Goal: Task Accomplishment & Management: Manage account settings

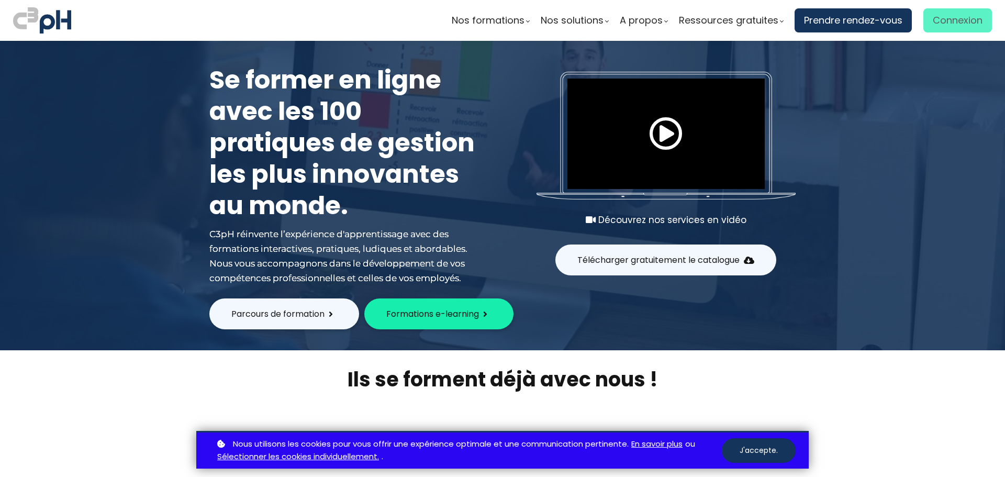
click at [956, 22] on span "Connexion" at bounding box center [958, 21] width 50 height 16
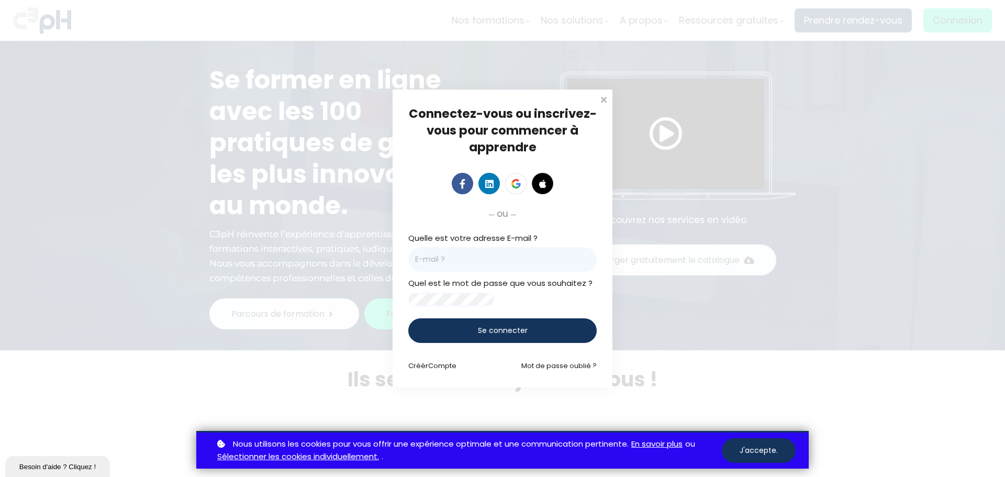
click at [450, 254] on input "email" at bounding box center [502, 259] width 188 height 25
type input "[EMAIL_ADDRESS][DOMAIN_NAME]"
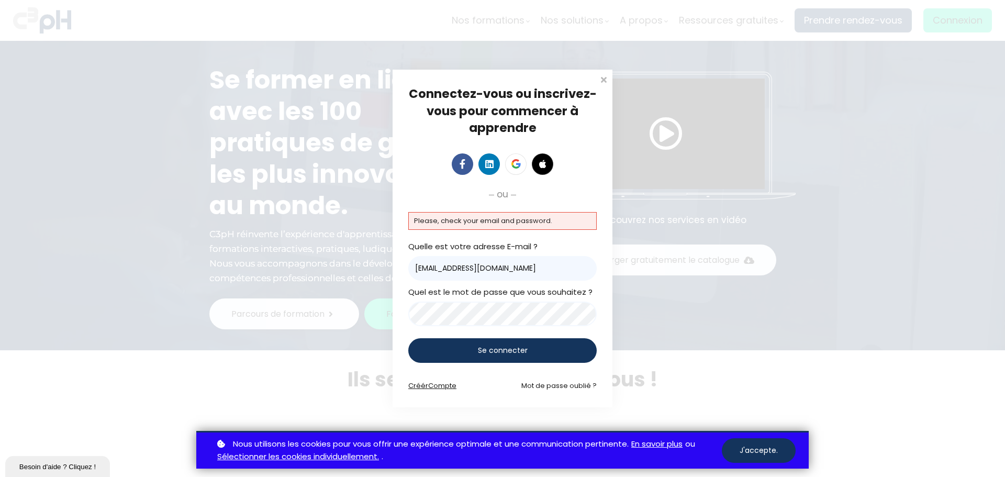
click at [440, 384] on span "Compte" at bounding box center [442, 386] width 28 height 10
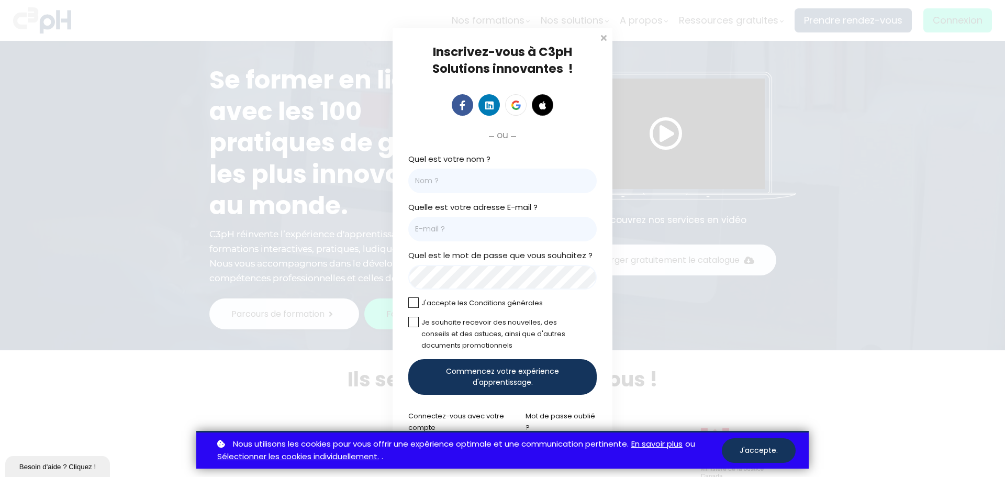
click at [449, 177] on input "Quel est votre nom ?" at bounding box center [502, 181] width 188 height 25
type input "[PERSON_NAME]"
click at [444, 233] on input "Courriel *" at bounding box center [502, 229] width 188 height 25
type input "[EMAIL_ADDRESS][DOMAIN_NAME]"
click at [410, 305] on label at bounding box center [413, 302] width 10 height 10
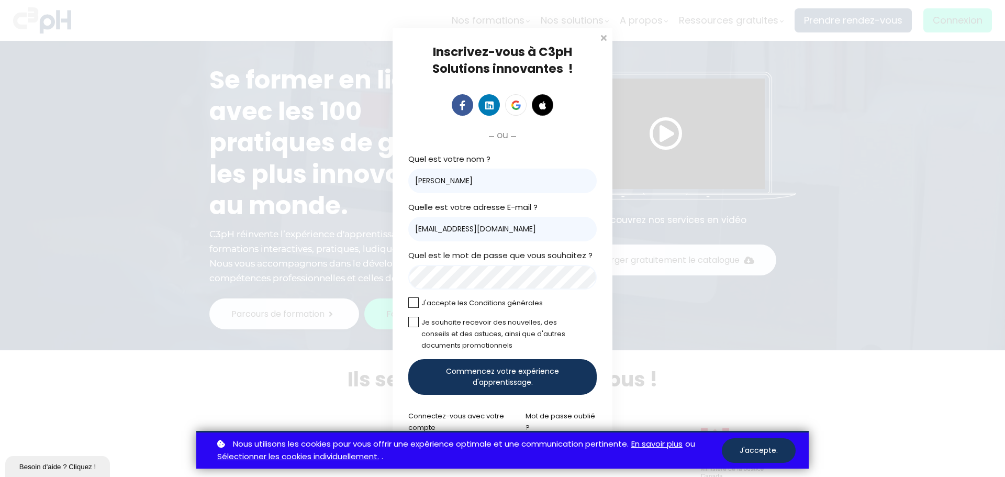
click at [0, 0] on input "checkbox" at bounding box center [0, 0] width 0 height 0
click at [492, 376] on span "Commencez votre expérience d'apprentissage." at bounding box center [502, 377] width 153 height 22
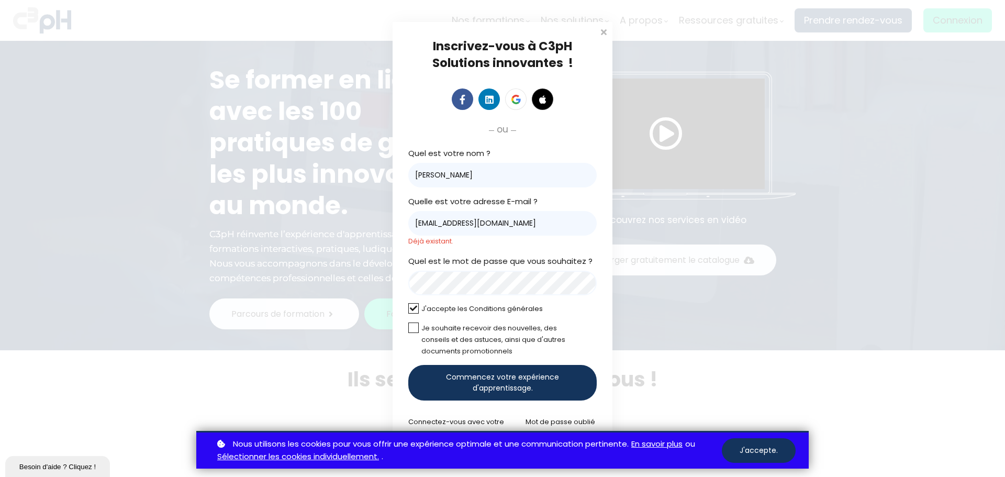
click at [762, 460] on button "J'accepte." at bounding box center [759, 450] width 74 height 25
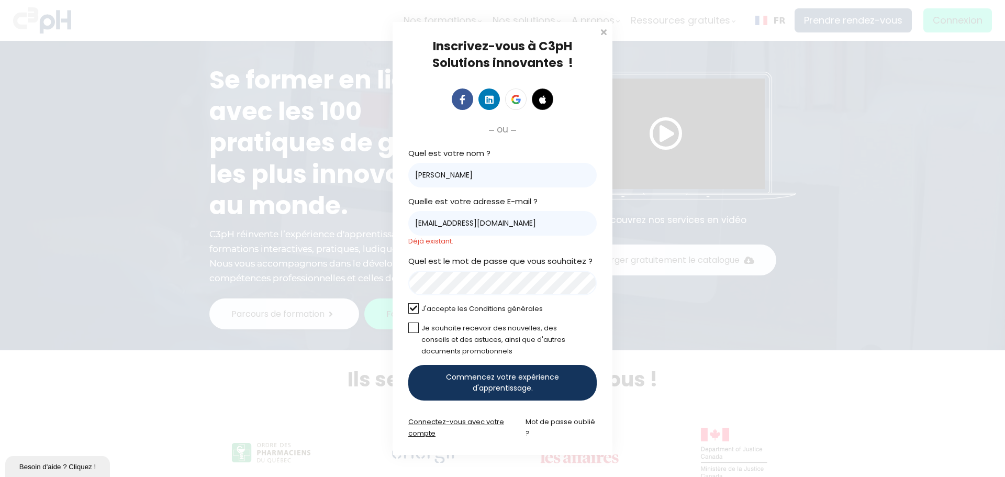
click at [435, 421] on link "Connectez-vous avec votre compte" at bounding box center [456, 427] width 96 height 21
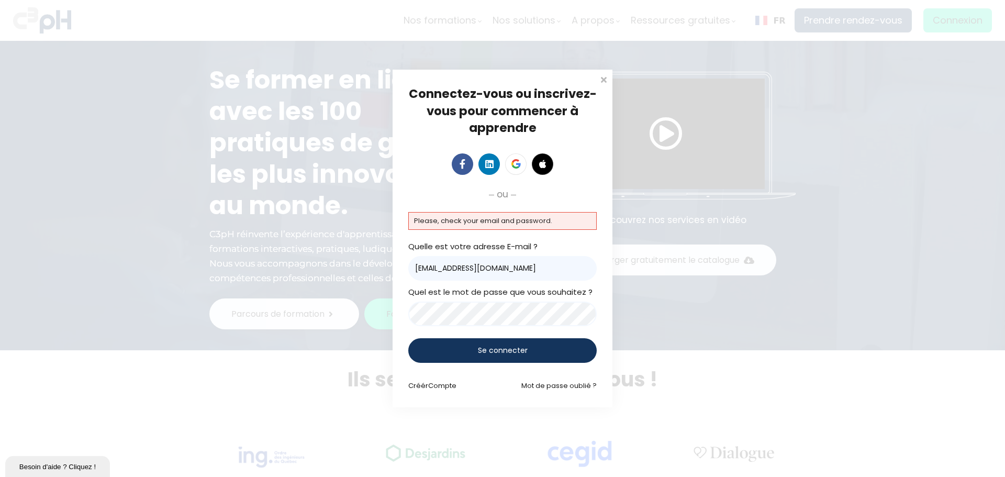
drag, startPoint x: 559, startPoint y: 385, endPoint x: 657, endPoint y: 400, distance: 99.6
click at [559, 385] on link "Mot de passe oublié ?" at bounding box center [558, 386] width 75 height 10
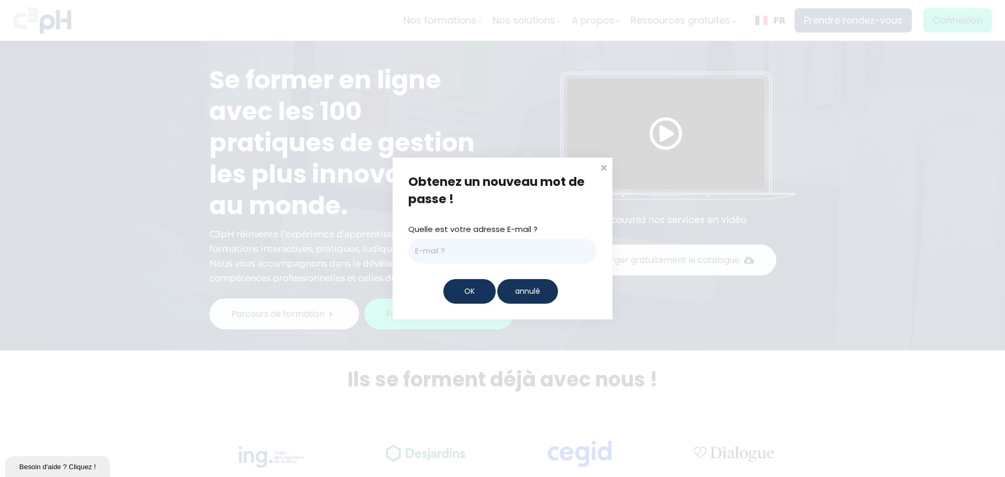
click at [492, 249] on input "email" at bounding box center [502, 251] width 188 height 25
type input "[EMAIL_ADDRESS][DOMAIN_NAME]"
click at [478, 297] on div "OK" at bounding box center [469, 291] width 52 height 25
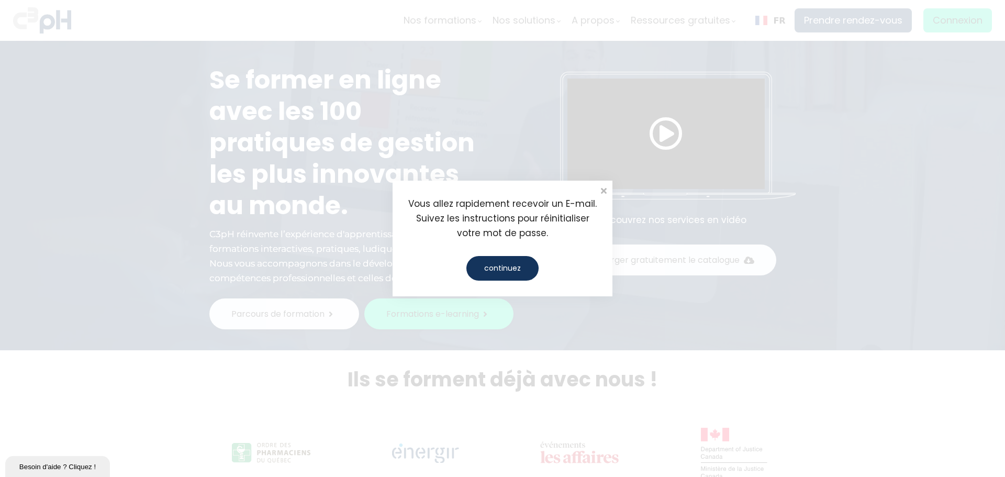
drag, startPoint x: 505, startPoint y: 269, endPoint x: 577, endPoint y: 311, distance: 84.0
click at [506, 268] on div "continuez" at bounding box center [502, 268] width 72 height 25
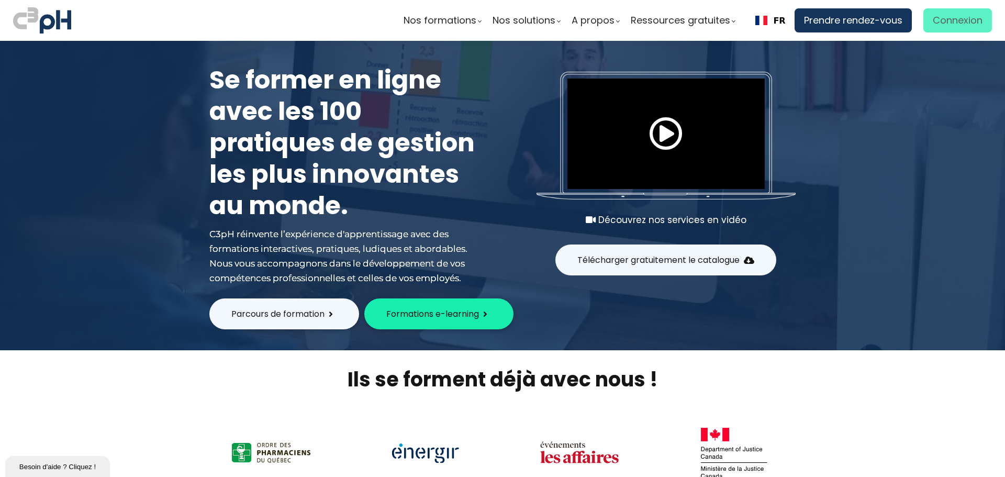
click at [962, 21] on span "Connexion" at bounding box center [958, 21] width 50 height 16
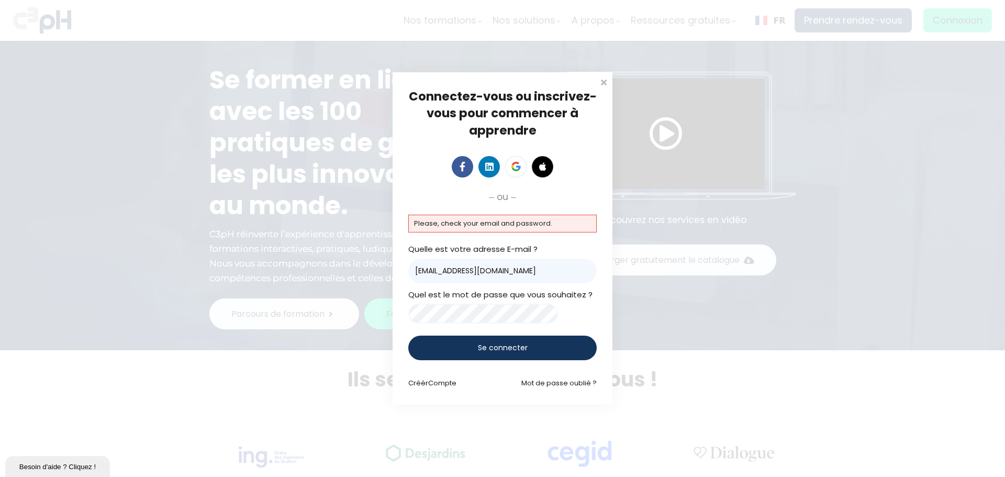
click at [341, 300] on div "Connectez-vous ou inscrivez-vous pour commencer à apprendre Connectez-vous pour…" at bounding box center [502, 238] width 1005 height 477
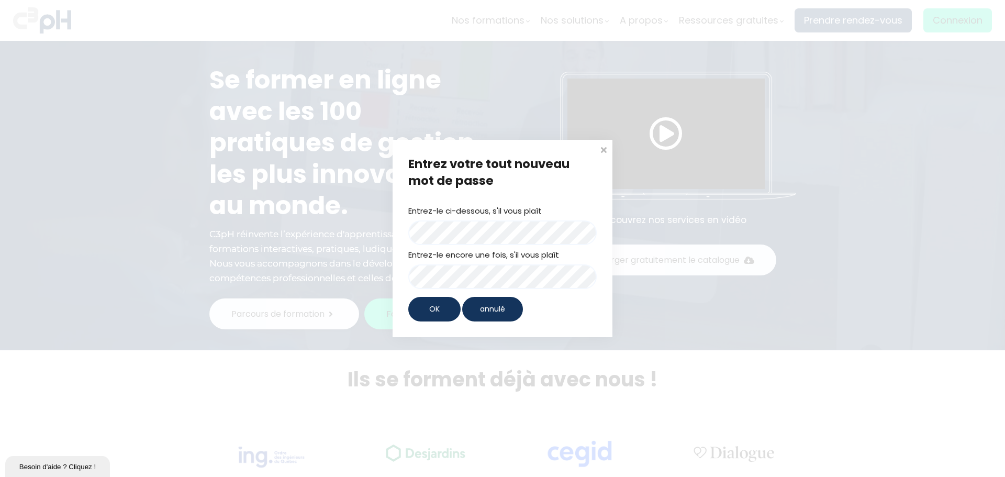
click at [365, 232] on div "Entrez votre tout nouveau mot de passe Entrez-le ci-dessous, s'il vous plaît En…" at bounding box center [502, 238] width 1005 height 477
click at [437, 307] on span "OK" at bounding box center [434, 309] width 10 height 11
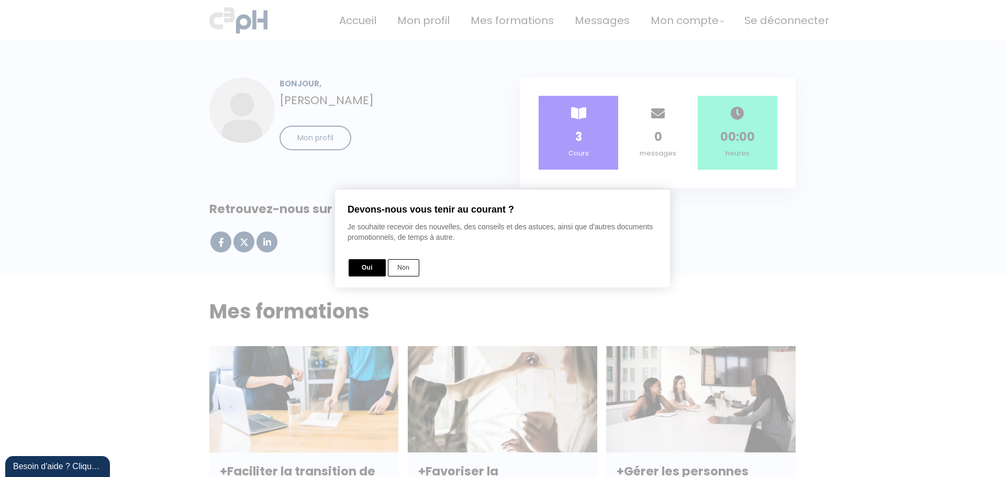
drag, startPoint x: 396, startPoint y: 270, endPoint x: 657, endPoint y: 306, distance: 263.7
click at [397, 270] on button "Non" at bounding box center [403, 267] width 31 height 17
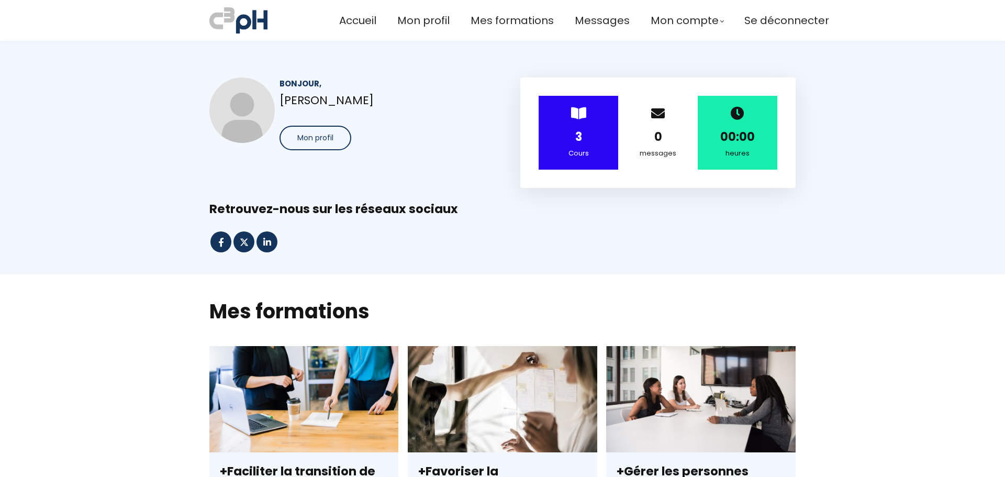
click at [575, 143] on strong "3" at bounding box center [578, 137] width 7 height 16
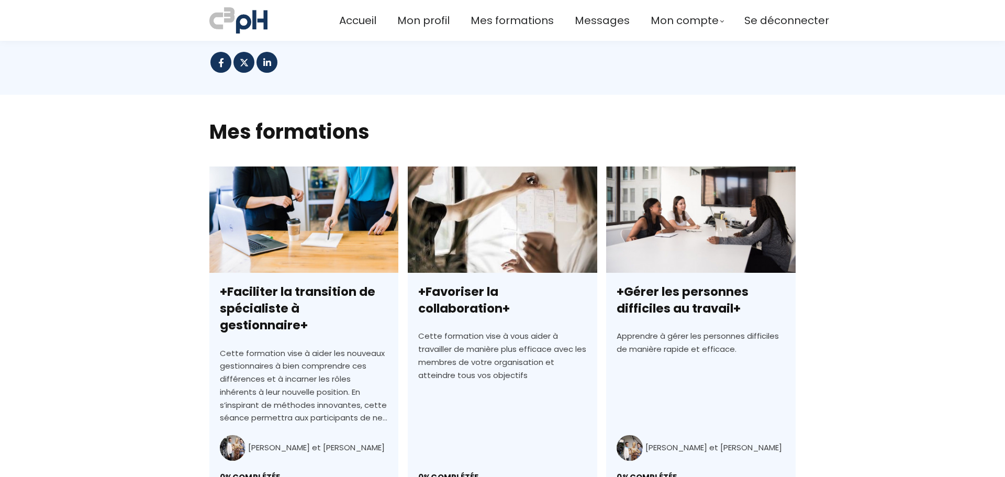
scroll to position [157, 0]
